Goal: Task Accomplishment & Management: Complete application form

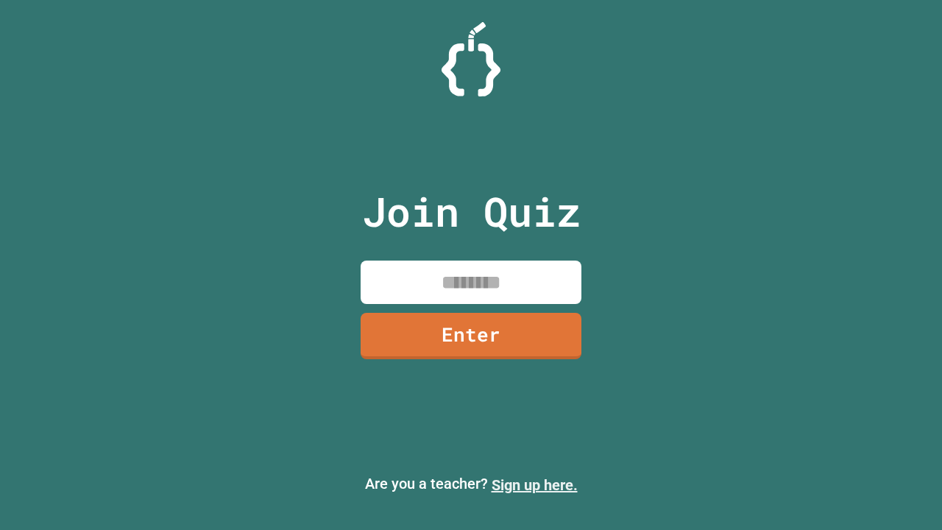
click at [535, 485] on link "Sign up here." at bounding box center [535, 485] width 86 height 18
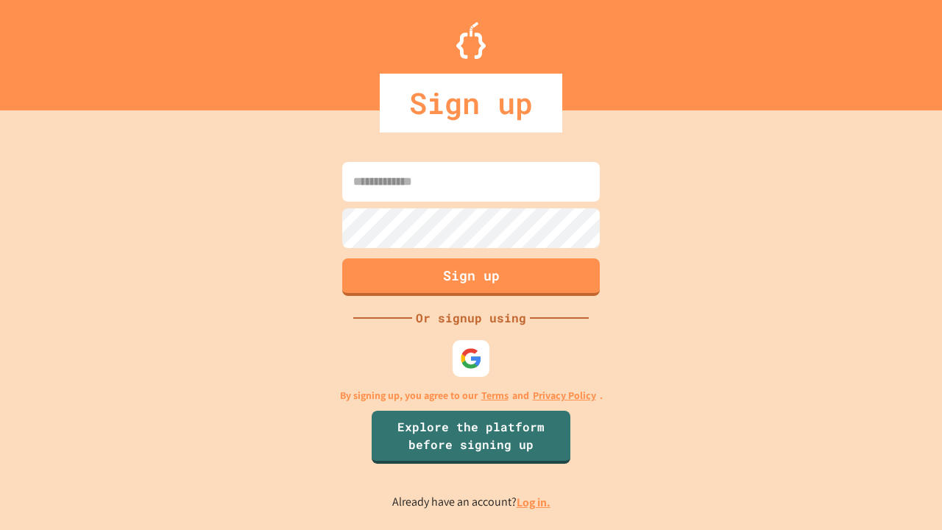
click at [535, 502] on link "Log in." at bounding box center [534, 502] width 34 height 15
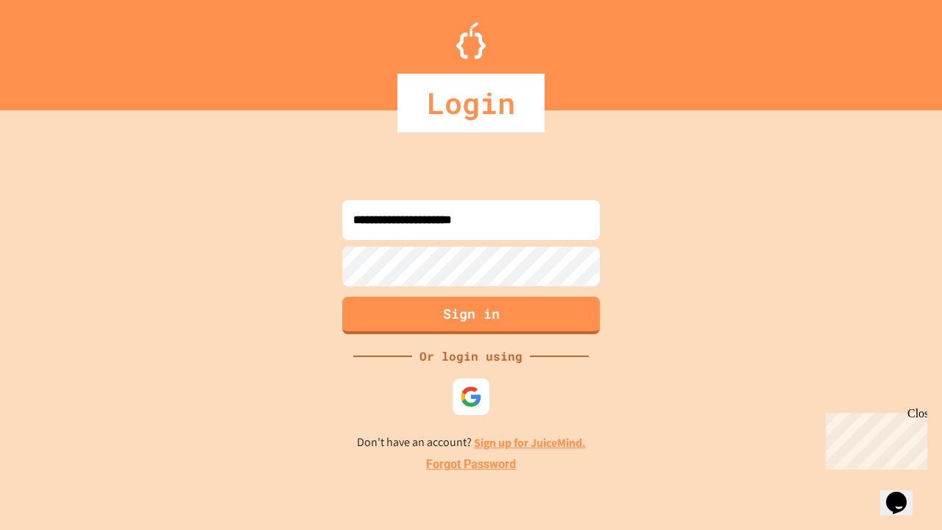
type input "**********"
